Goal: Task Accomplishment & Management: Manage account settings

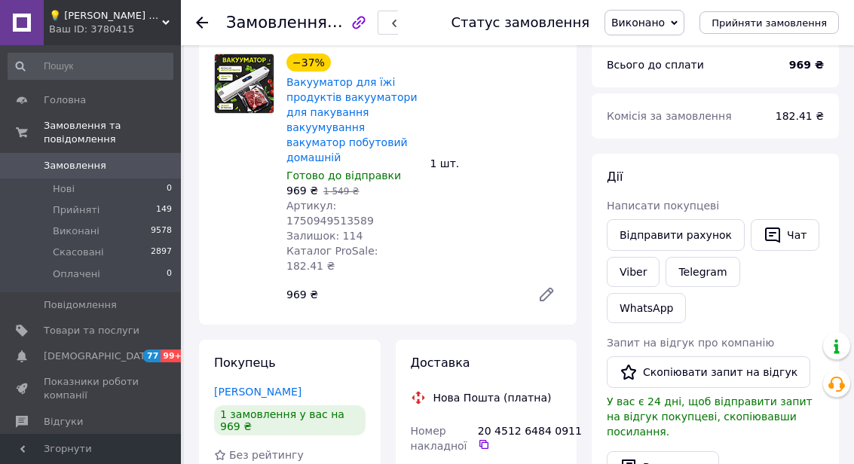
scroll to position [117, 0]
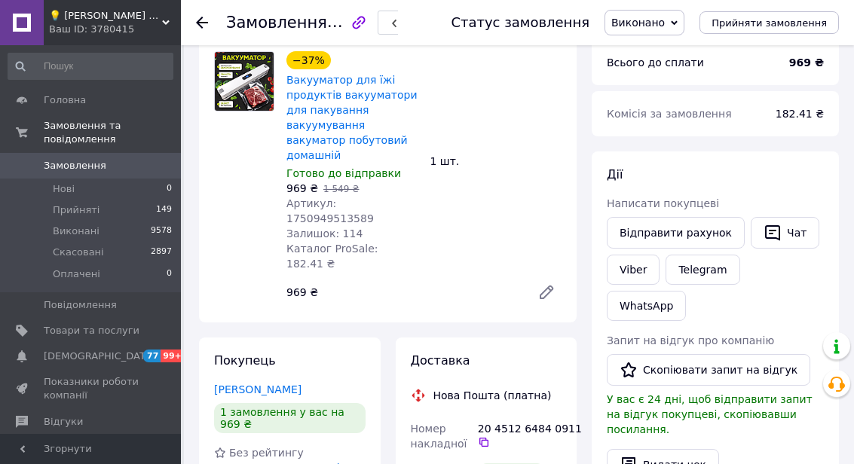
click at [693, 354] on button "Скопіювати запит на відгук" at bounding box center [709, 370] width 204 height 32
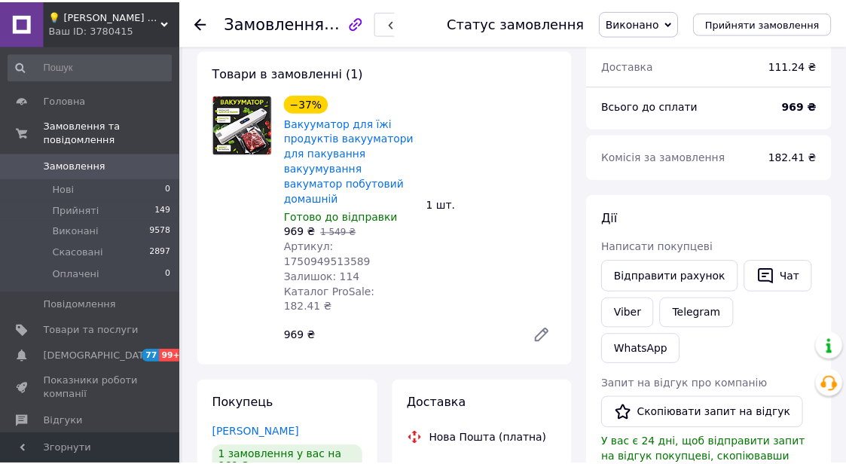
scroll to position [0, 0]
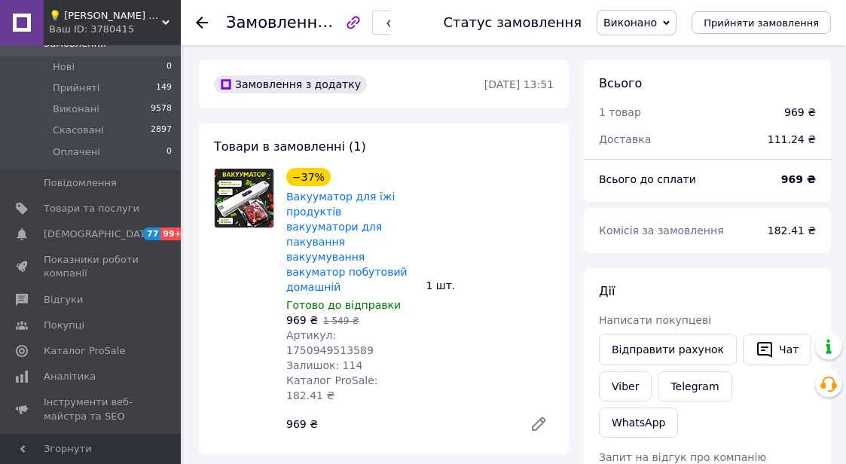
click at [78, 301] on span "Відгуки" at bounding box center [63, 300] width 39 height 14
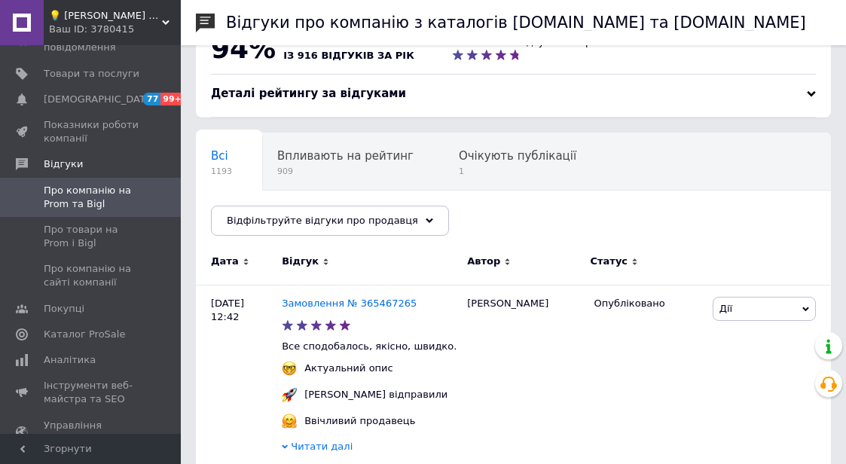
scroll to position [38, 0]
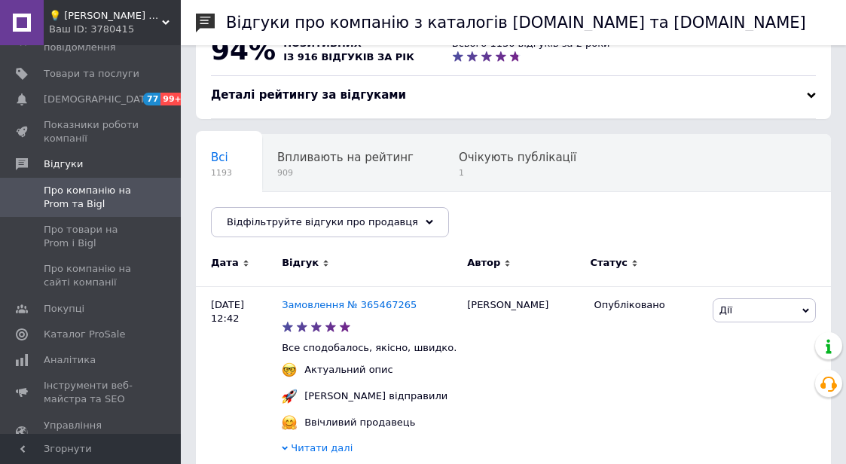
click at [490, 166] on div "Очікують публікації 1" at bounding box center [525, 163] width 163 height 57
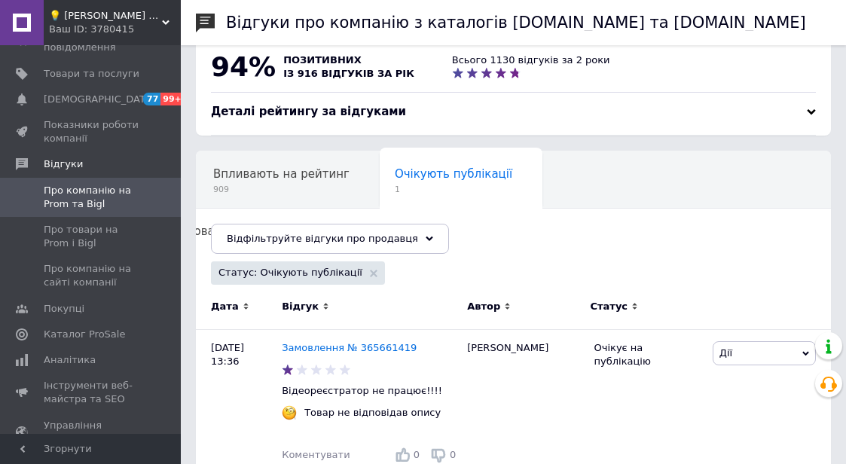
scroll to position [17, 0]
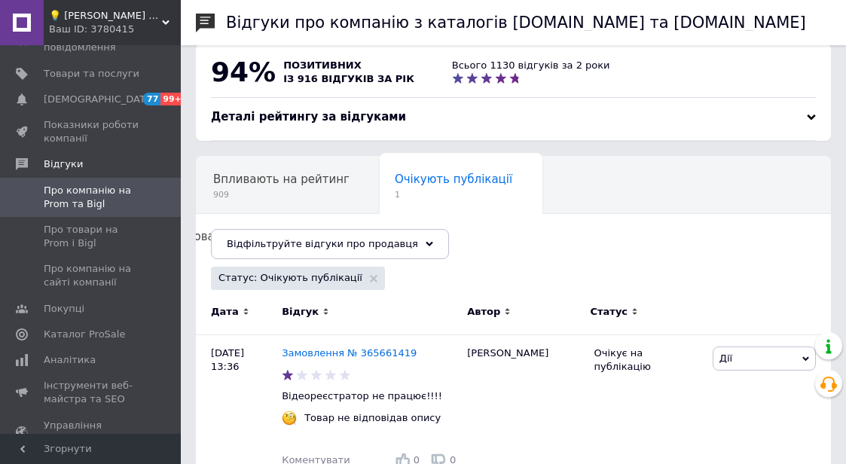
click at [112, 225] on span "Про товари на Prom і Bigl" at bounding box center [92, 236] width 96 height 27
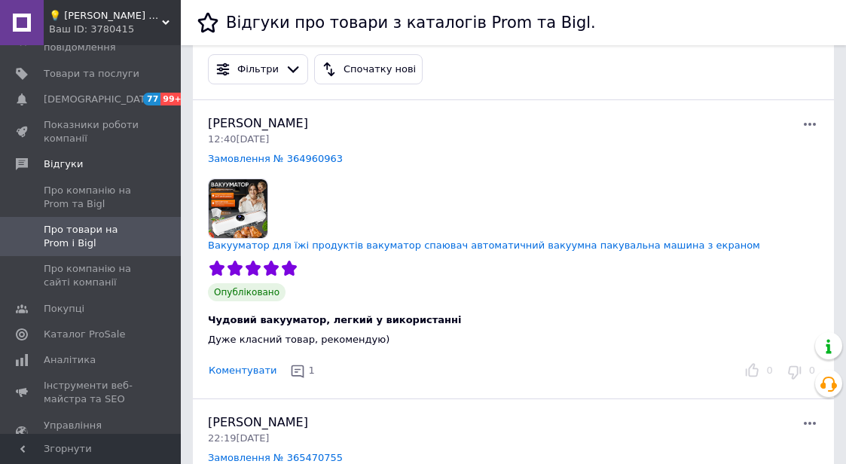
scroll to position [25, 0]
click at [99, 263] on span "Про компанію на сайті компанії" at bounding box center [92, 275] width 96 height 27
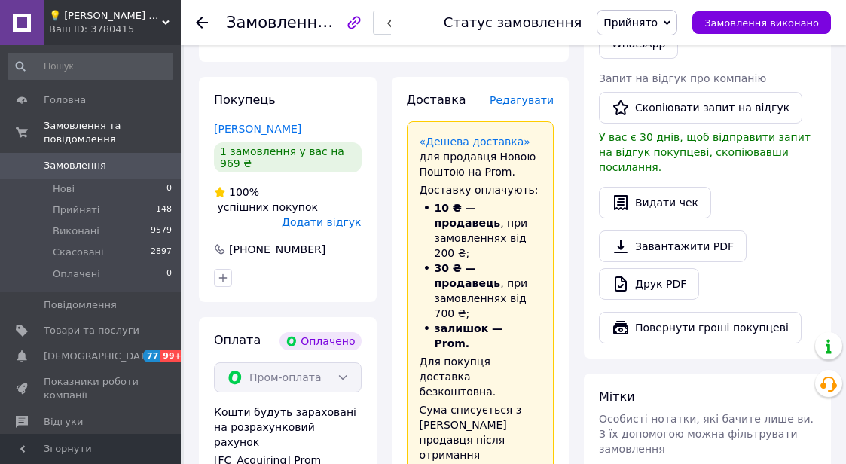
scroll to position [412, 0]
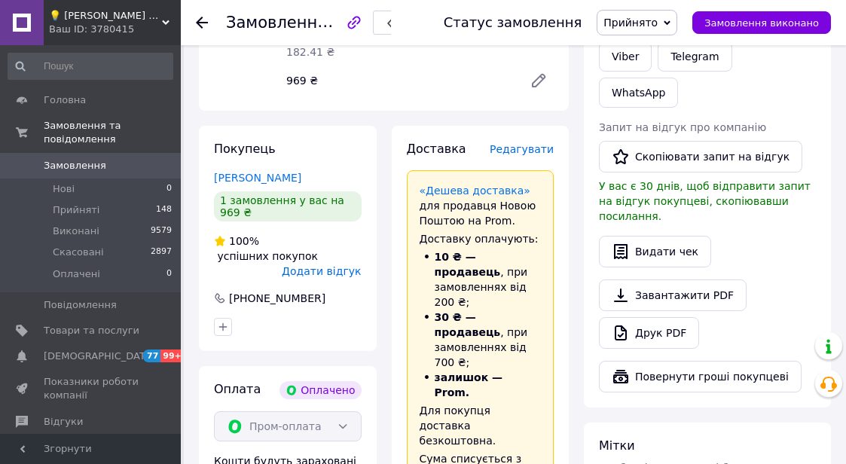
click at [525, 143] on span "Редагувати" at bounding box center [522, 149] width 64 height 12
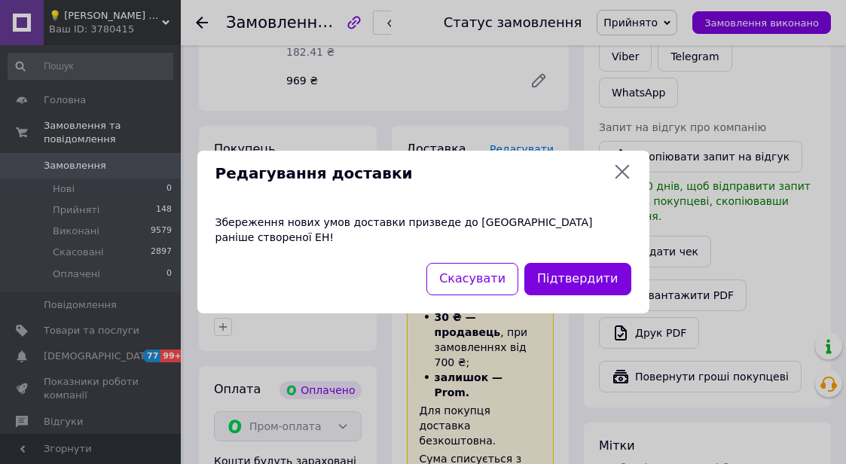
click at [592, 274] on button "Підтвердити" at bounding box center [578, 279] width 106 height 32
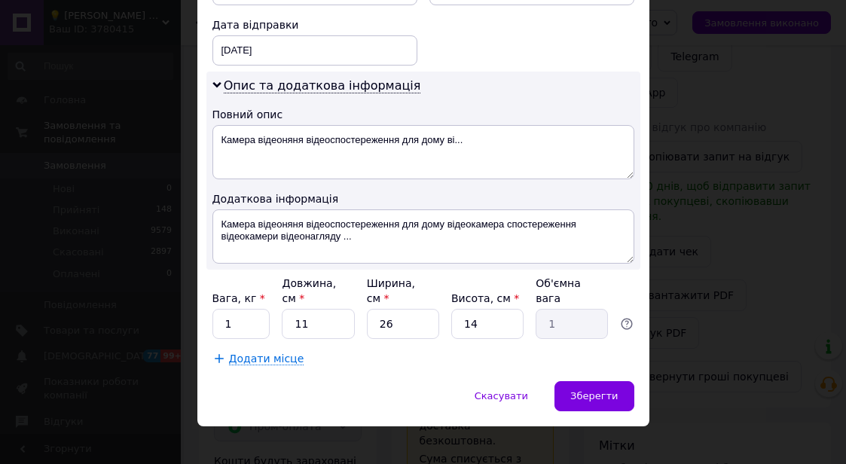
scroll to position [720, 0]
click at [605, 391] on span "Зберегти" at bounding box center [594, 396] width 47 height 11
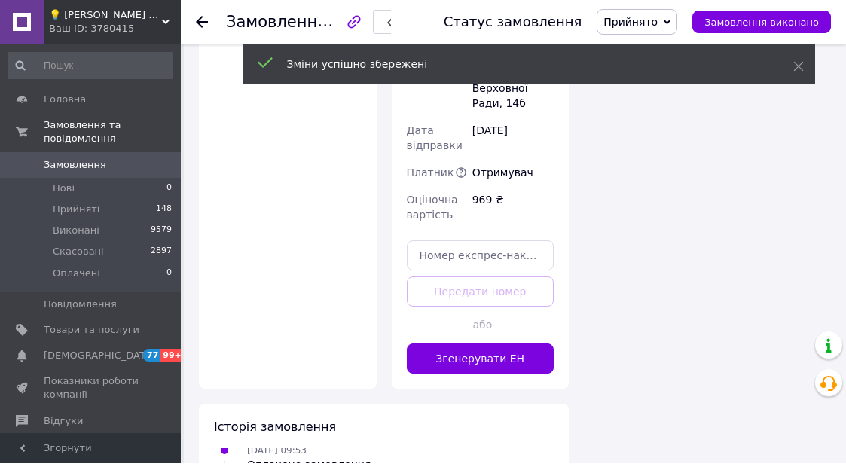
scroll to position [1233, 0]
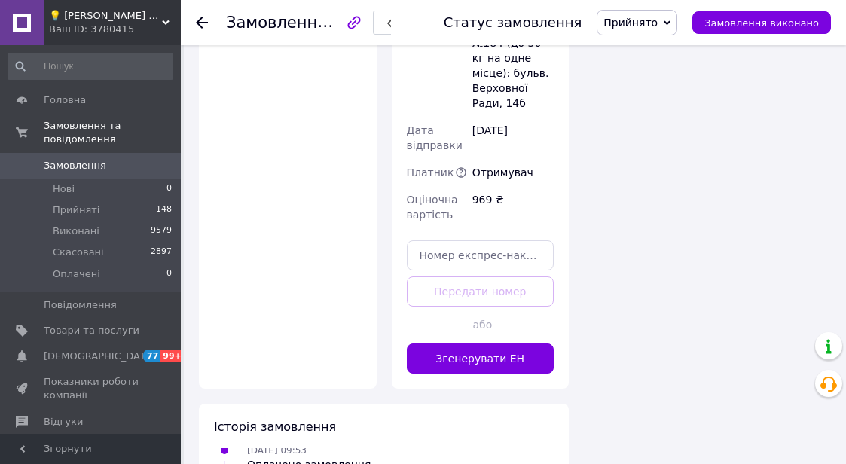
click at [493, 240] on input "text" at bounding box center [481, 255] width 148 height 30
paste input "20451269109429"
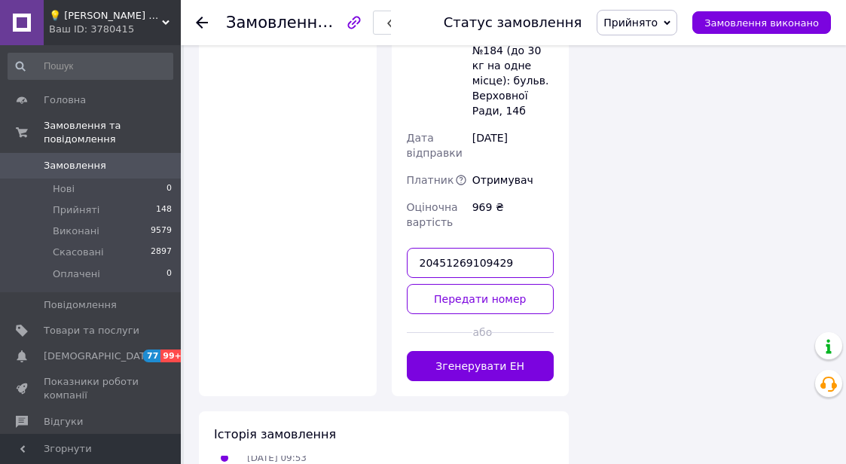
scroll to position [1205, 0]
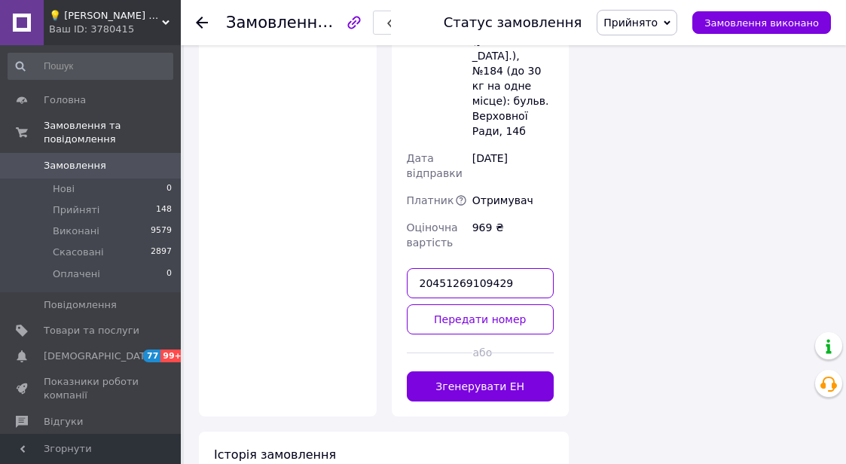
type input "20451269109429"
click at [503, 305] on button "Передати номер" at bounding box center [481, 320] width 148 height 30
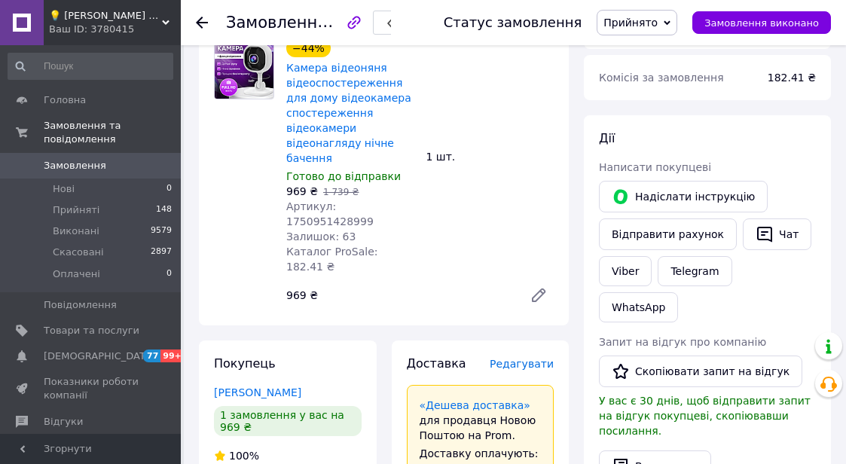
scroll to position [0, 0]
